Goal: Contribute content

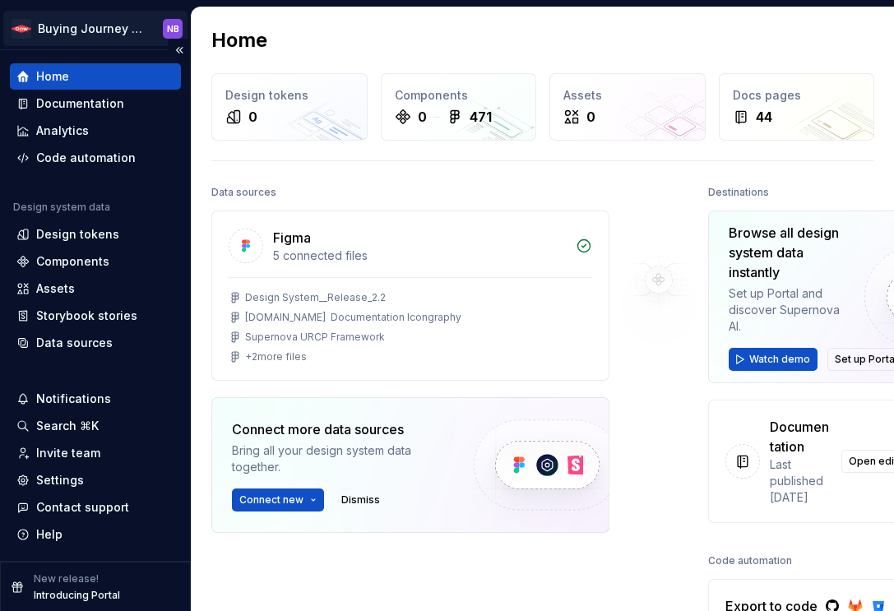
click at [133, 34] on html "Buying Journey Blueprint NB Home Documentation Analytics Code automation Design…" at bounding box center [447, 305] width 894 height 611
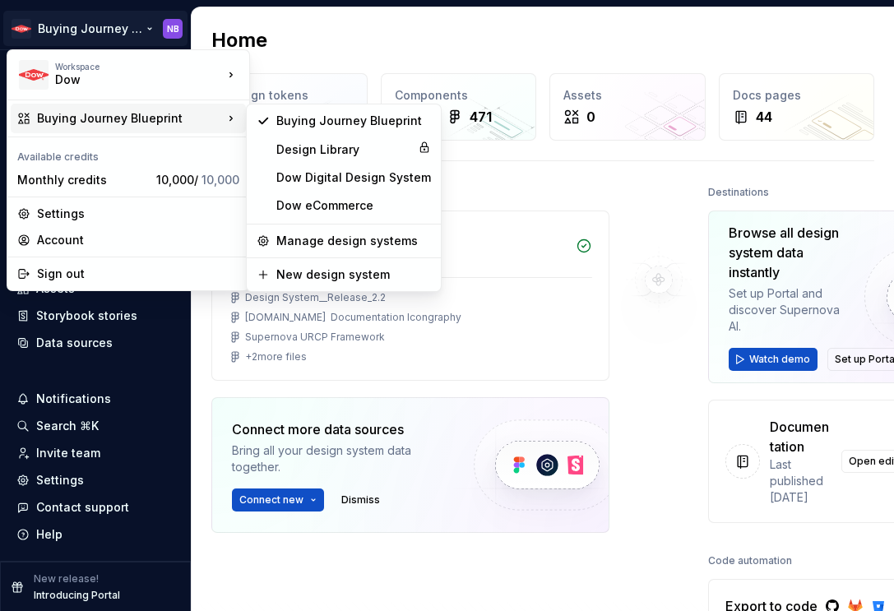
click at [231, 111] on icon at bounding box center [231, 118] width 16 height 16
click at [327, 146] on div "Design Library" at bounding box center [343, 150] width 135 height 16
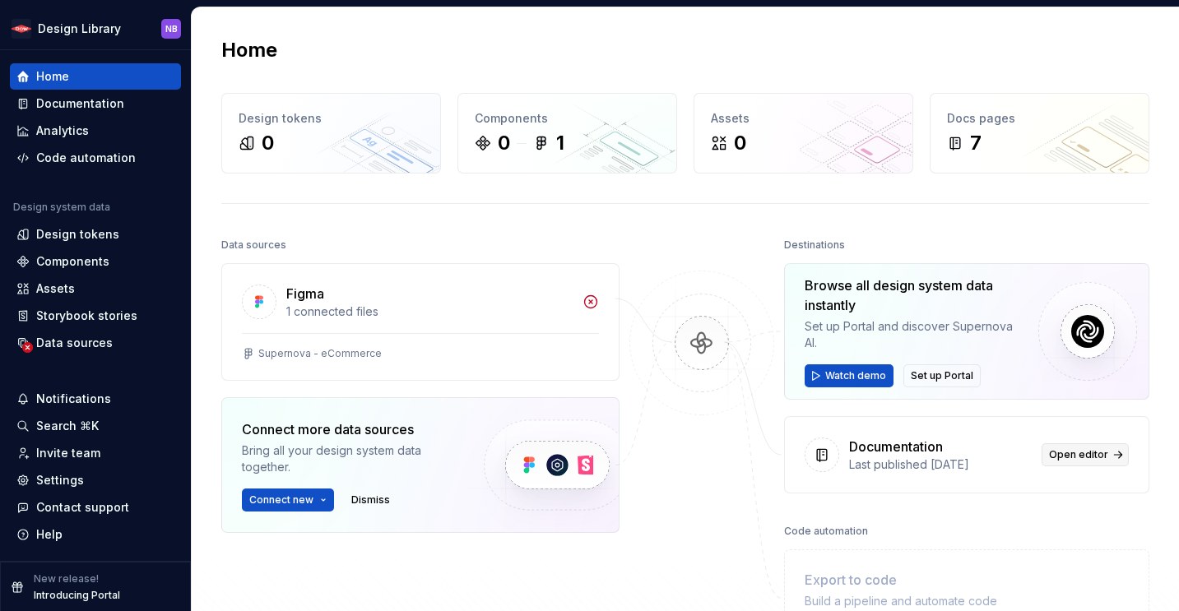
click at [1070, 457] on span "Open editor" at bounding box center [1078, 454] width 59 height 13
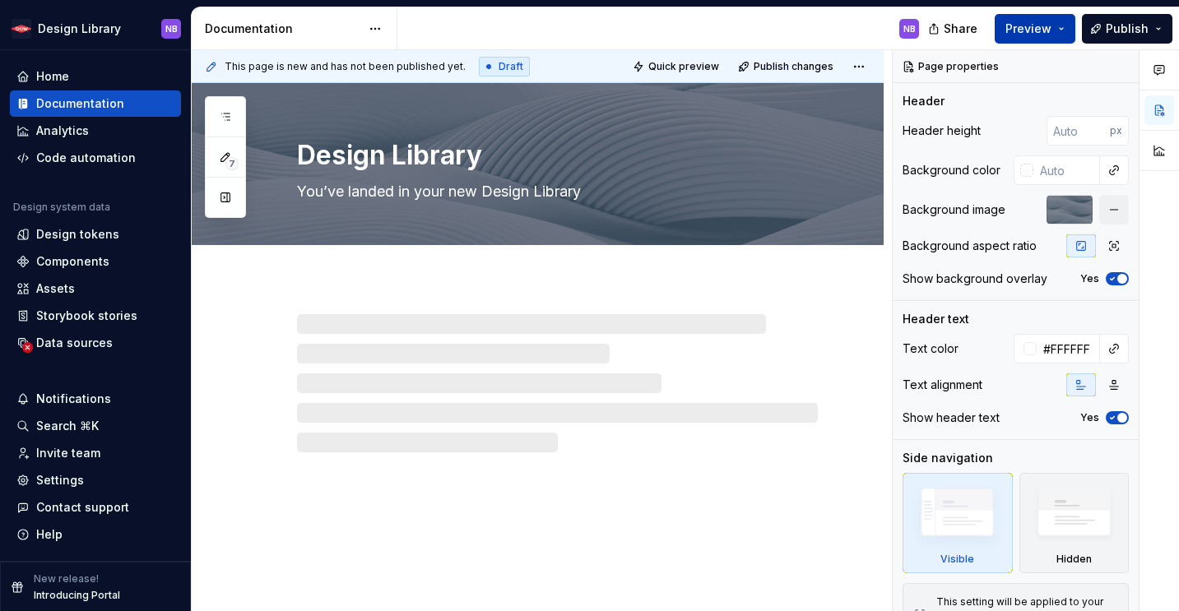
click at [1056, 29] on button "Preview" at bounding box center [1035, 29] width 81 height 30
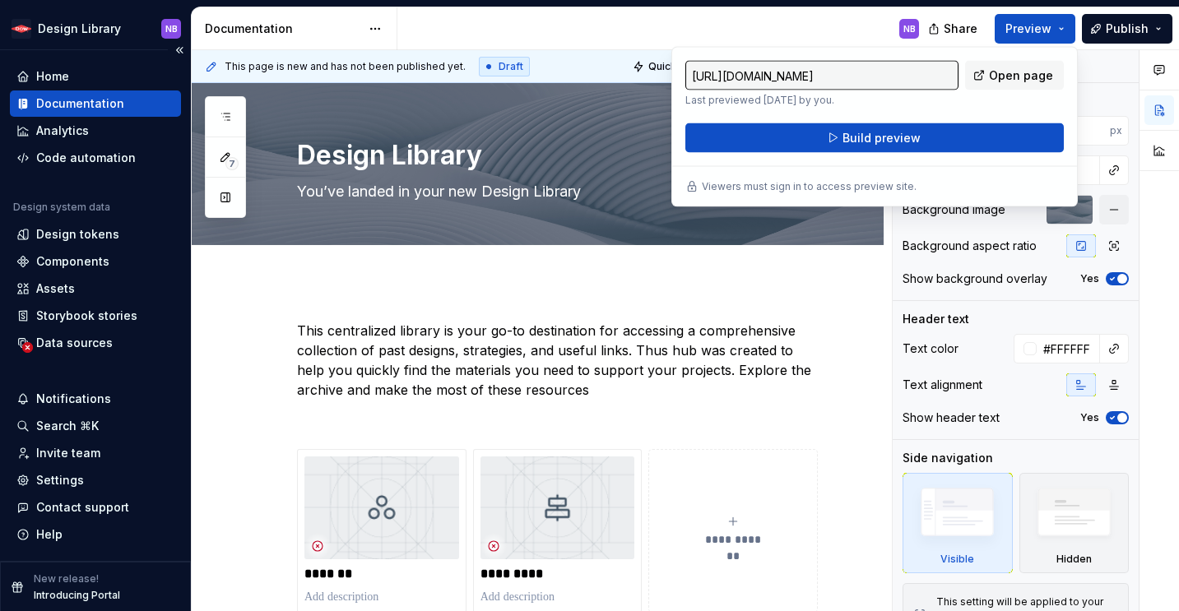
click at [98, 107] on div "Documentation" at bounding box center [80, 103] width 88 height 16
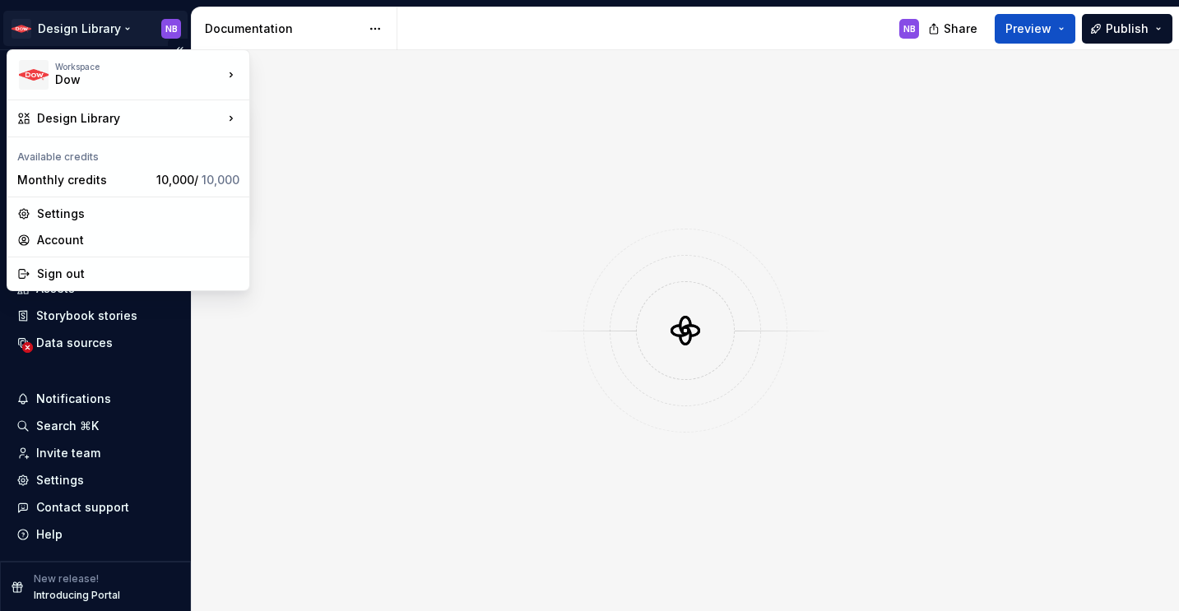
click at [108, 30] on html "Design Library NB Home Documentation Analytics Code automation Design system da…" at bounding box center [589, 305] width 1179 height 611
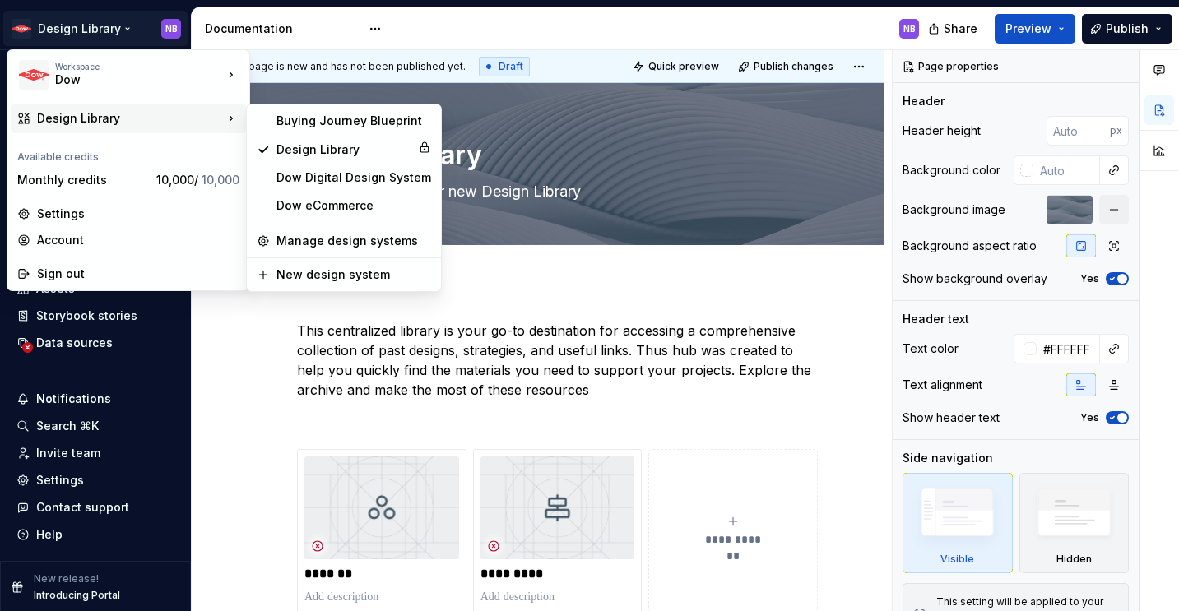
click at [152, 120] on div "Design Library" at bounding box center [130, 118] width 186 height 16
click at [351, 186] on div "Dow Digital Design System" at bounding box center [344, 178] width 188 height 26
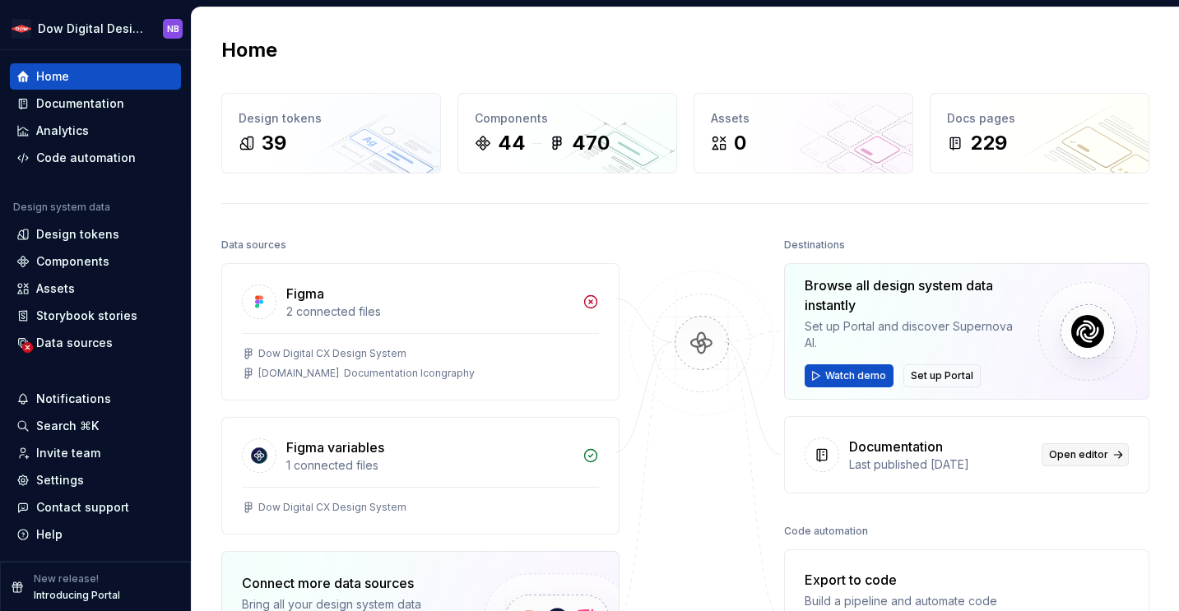
click at [1098, 448] on link "Open editor" at bounding box center [1085, 454] width 87 height 23
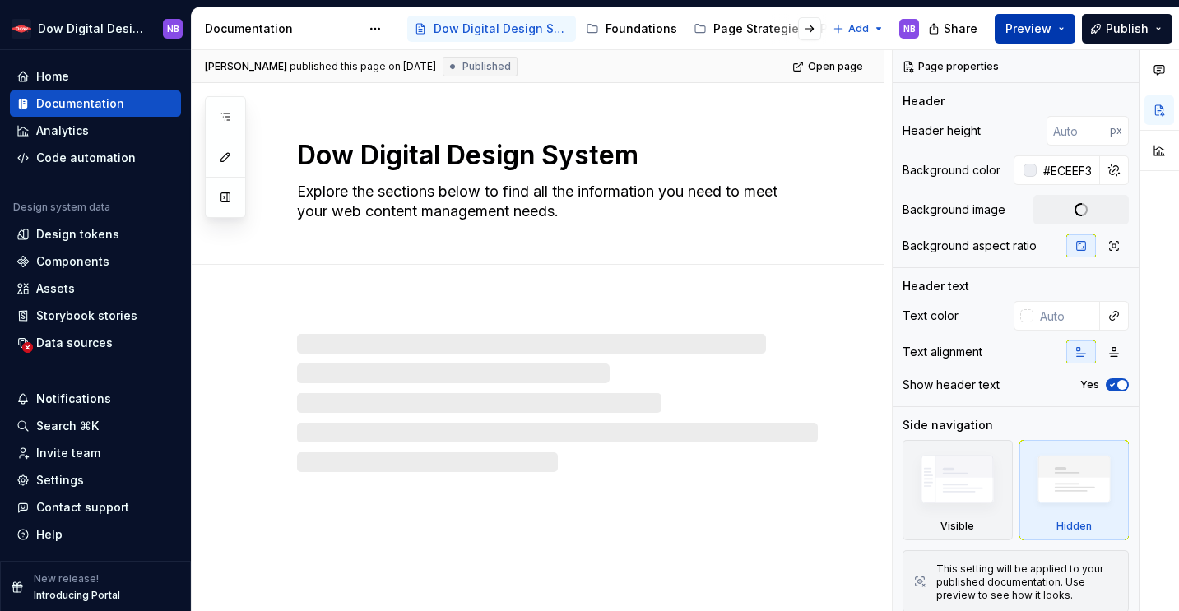
click at [1064, 28] on button "Preview" at bounding box center [1035, 29] width 81 height 30
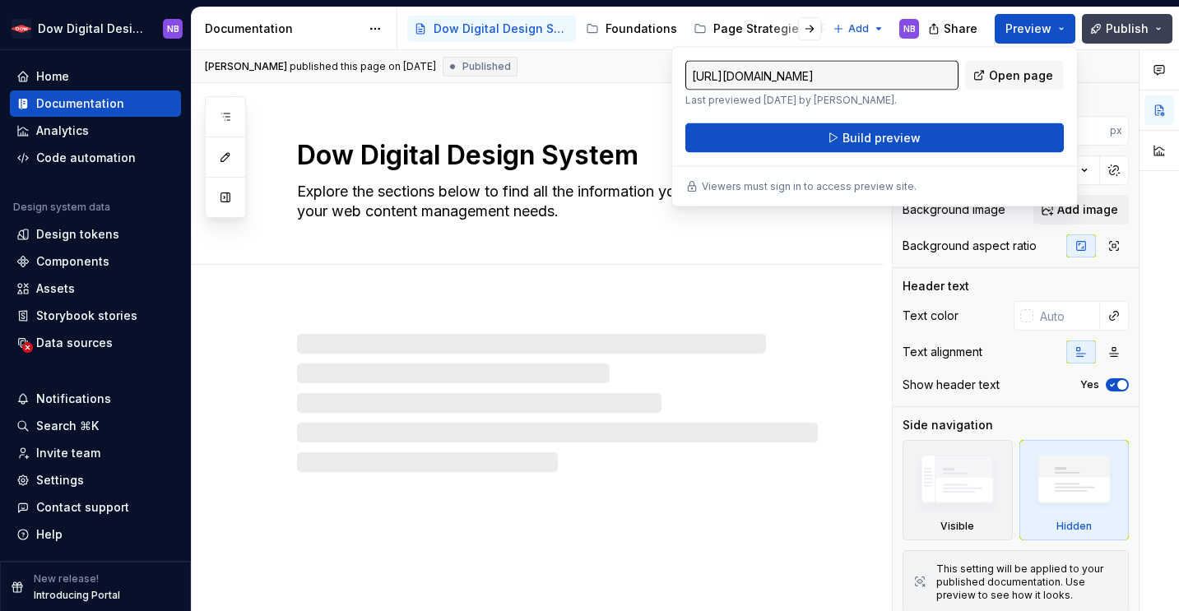
drag, startPoint x: 1142, startPoint y: 23, endPoint x: 1136, endPoint y: 32, distance: 10.7
click at [1142, 23] on span "Publish" at bounding box center [1127, 29] width 43 height 16
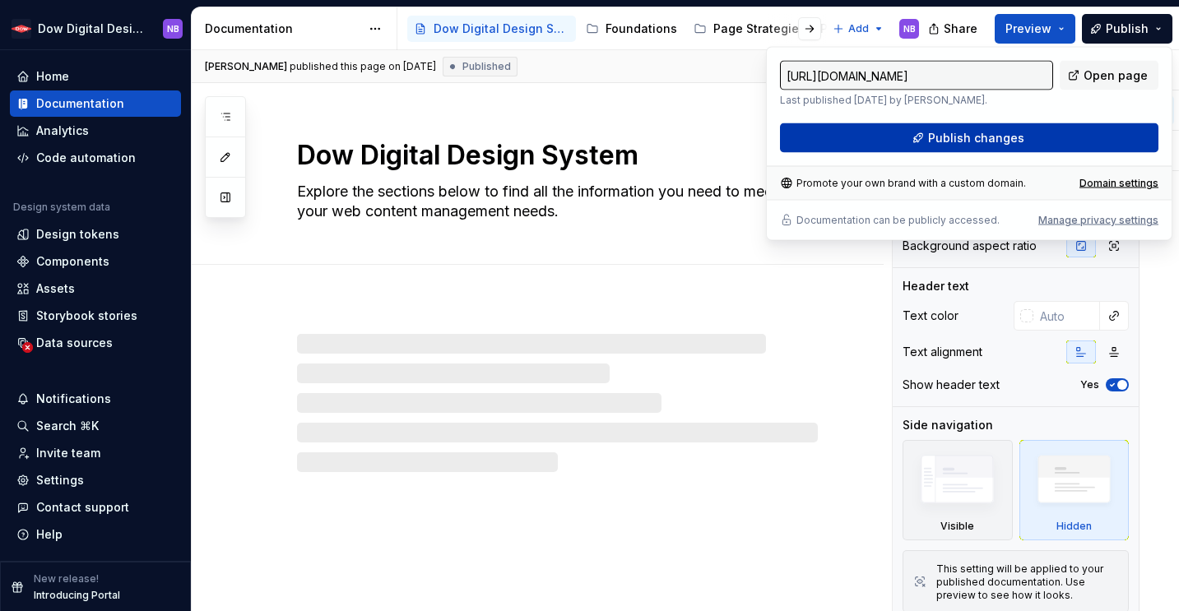
click at [1065, 138] on button "Publish changes" at bounding box center [969, 138] width 378 height 30
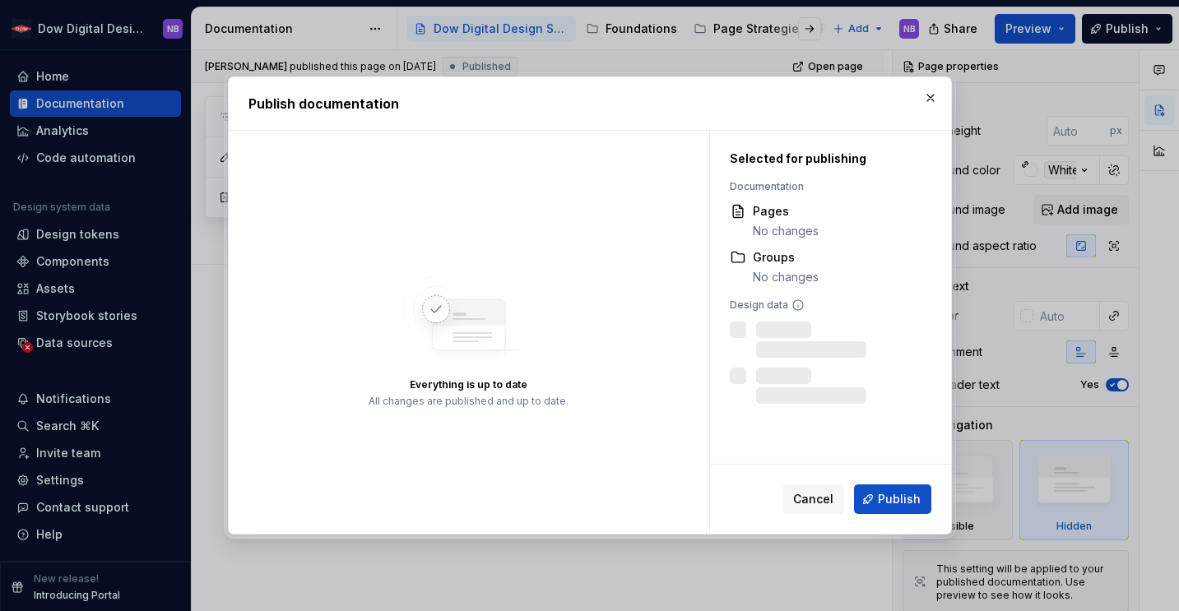
type textarea "*"
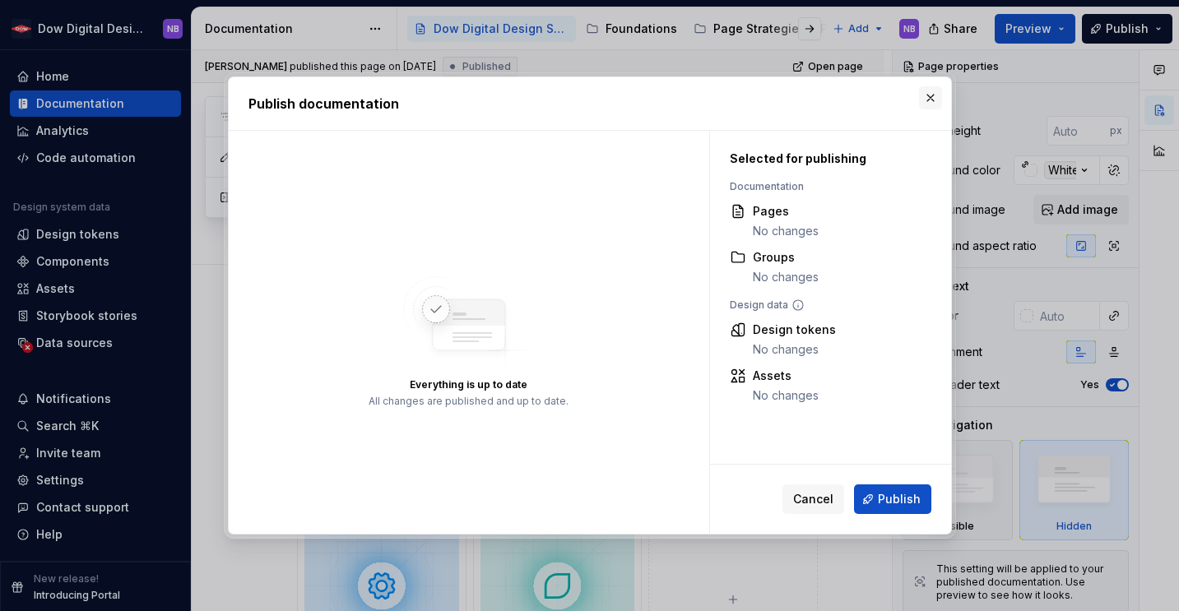
click at [935, 91] on button "button" at bounding box center [930, 97] width 23 height 23
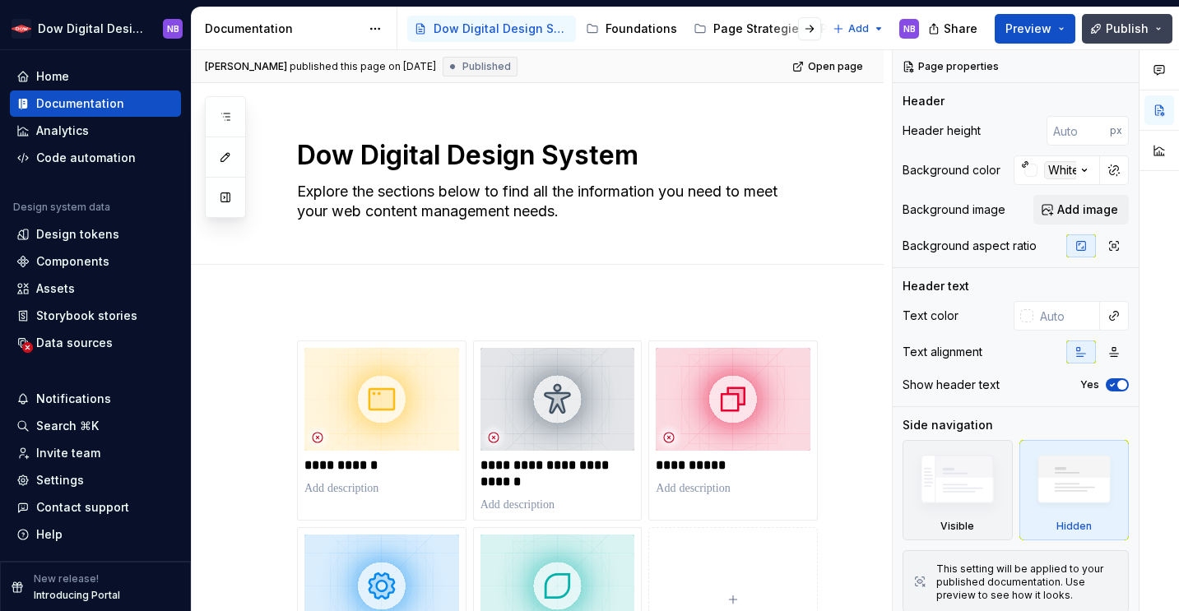
click at [1110, 33] on span "Publish" at bounding box center [1127, 29] width 43 height 16
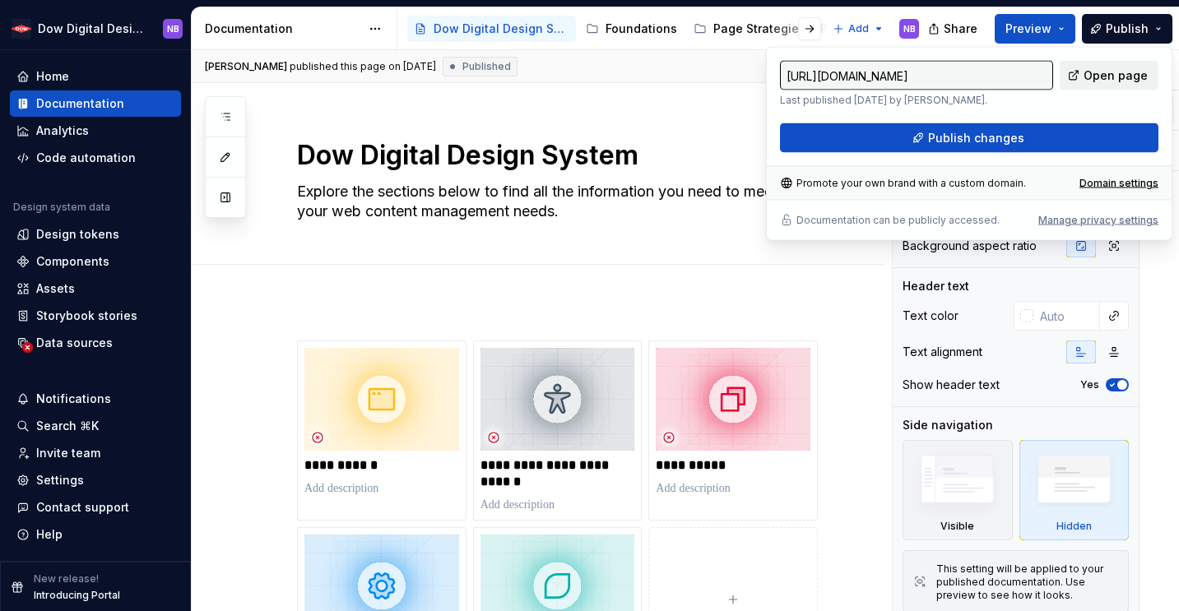
click at [1107, 75] on span "Open page" at bounding box center [1116, 75] width 64 height 16
